Goal: Task Accomplishment & Management: Complete application form

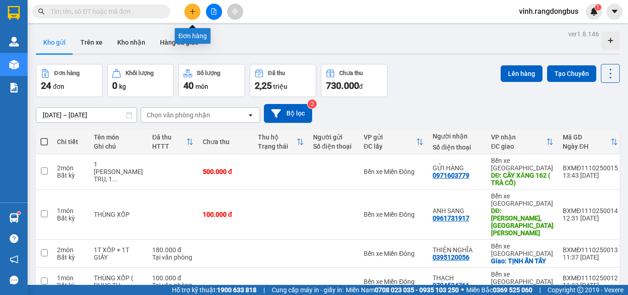
click at [189, 18] on button at bounding box center [192, 12] width 16 height 16
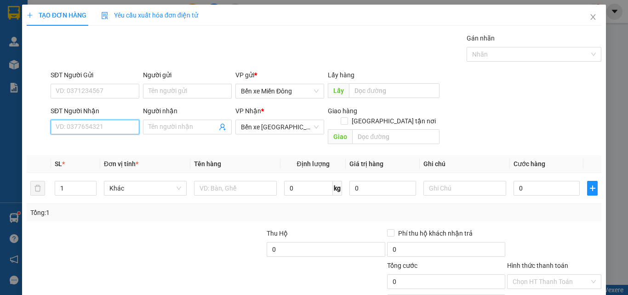
click at [96, 121] on input "SĐT Người Nhận" at bounding box center [95, 127] width 89 height 15
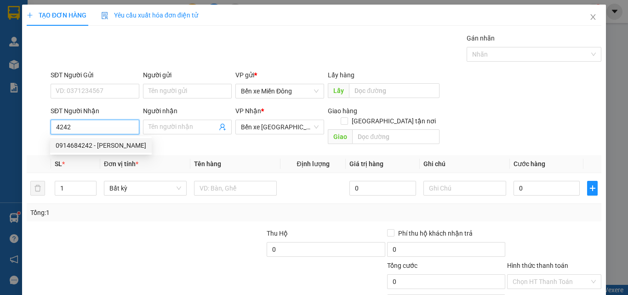
click at [85, 149] on div "0914684242 - [PERSON_NAME]" at bounding box center [101, 145] width 91 height 10
type input "0914684242"
type input "[PERSON_NAME]"
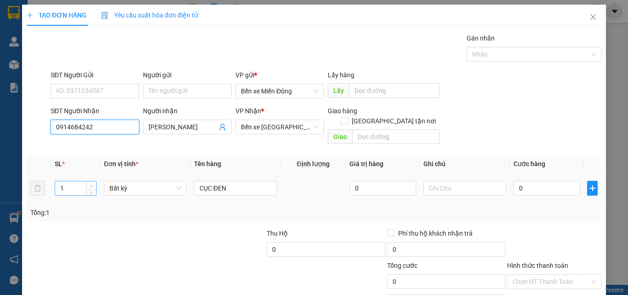
type input "0914684242"
type input "2"
click at [90, 184] on icon "up" at bounding box center [91, 185] width 3 height 3
click at [258, 181] on input "CỤC ĐEN" at bounding box center [235, 188] width 83 height 15
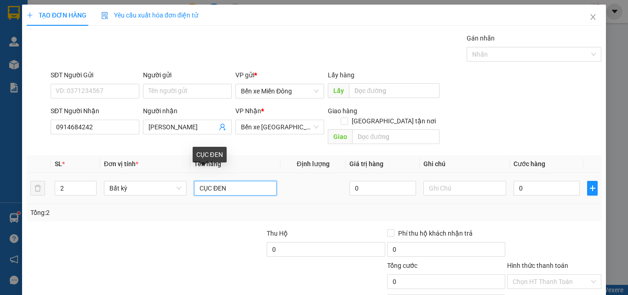
click at [258, 181] on input "CỤC ĐEN" at bounding box center [235, 188] width 83 height 15
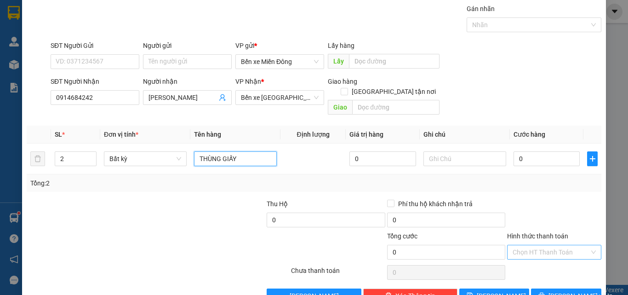
scroll to position [46, 0]
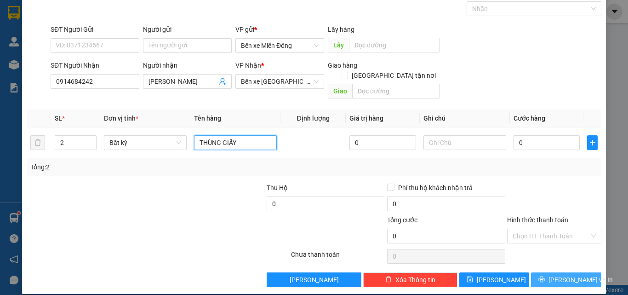
type input "THÙNG GIẤY"
click at [544, 276] on icon "printer" at bounding box center [541, 279] width 6 height 6
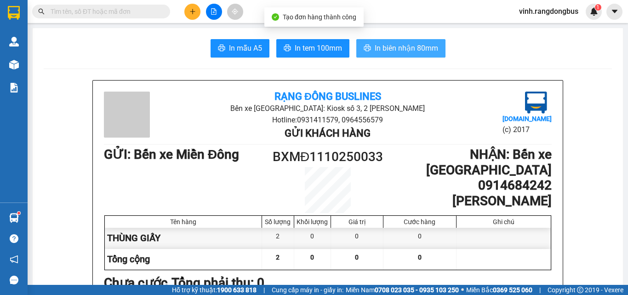
drag, startPoint x: 434, startPoint y: 45, endPoint x: 429, endPoint y: 47, distance: 4.7
click at [434, 46] on span "In biên nhận 80mm" at bounding box center [406, 47] width 63 height 11
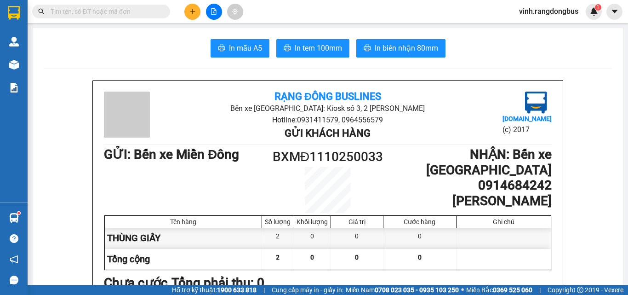
click at [190, 5] on button at bounding box center [192, 12] width 16 height 16
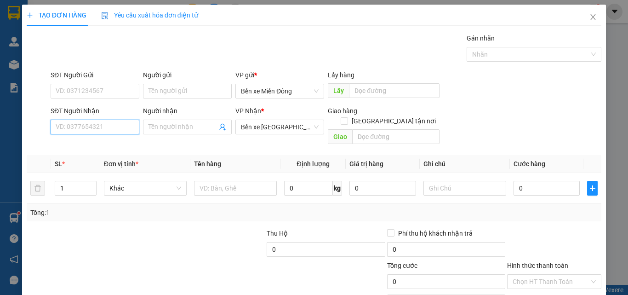
click at [118, 128] on input "SĐT Người Nhận" at bounding box center [95, 127] width 89 height 15
drag, startPoint x: 118, startPoint y: 128, endPoint x: 261, endPoint y: 12, distance: 184.4
click at [200, 74] on form "SĐT Người Gửi VD: 0371234567 Người gửi Tên người gửi VP gửi * Bến xe Miền Đông …" at bounding box center [314, 109] width 575 height 78
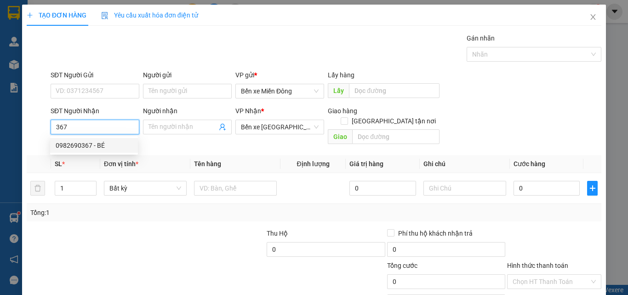
click at [119, 146] on div "0982690367 - BÉ" at bounding box center [94, 145] width 77 height 10
type input "0982690367"
type input "BÉ"
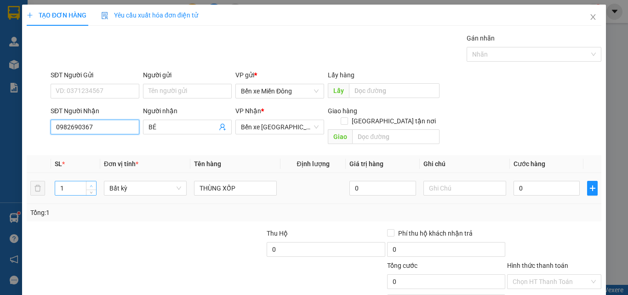
type input "0982690367"
type input "2"
drag, startPoint x: 92, startPoint y: 171, endPoint x: 220, endPoint y: 153, distance: 128.6
click at [93, 181] on div "2" at bounding box center [76, 188] width 42 height 15
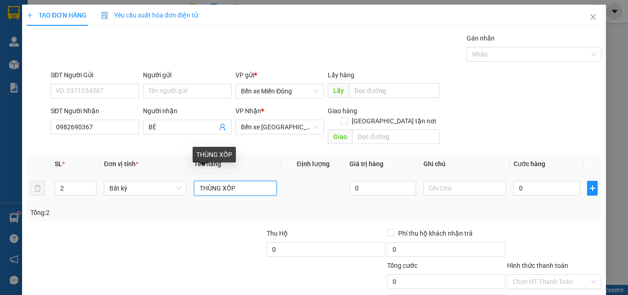
click at [267, 181] on input "THÙNG XỐP" at bounding box center [235, 188] width 83 height 15
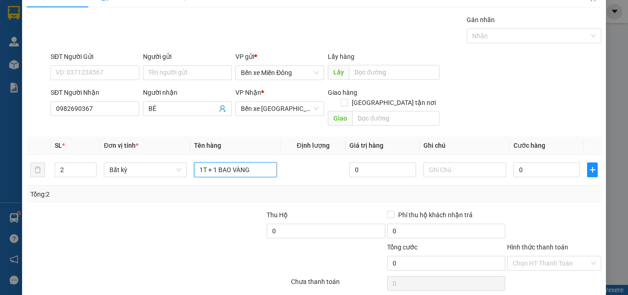
scroll to position [46, 0]
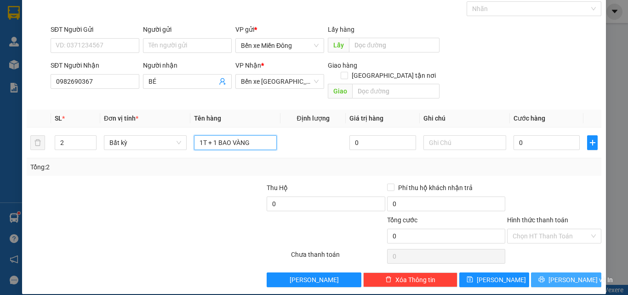
type input "1T + 1 BAO VÀNG"
click at [565, 275] on span "[PERSON_NAME] và In" at bounding box center [581, 280] width 64 height 10
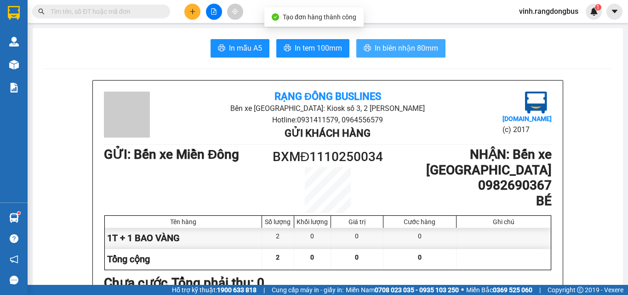
click at [396, 43] on span "In biên nhận 80mm" at bounding box center [406, 47] width 63 height 11
